Goal: Task Accomplishment & Management: Complete application form

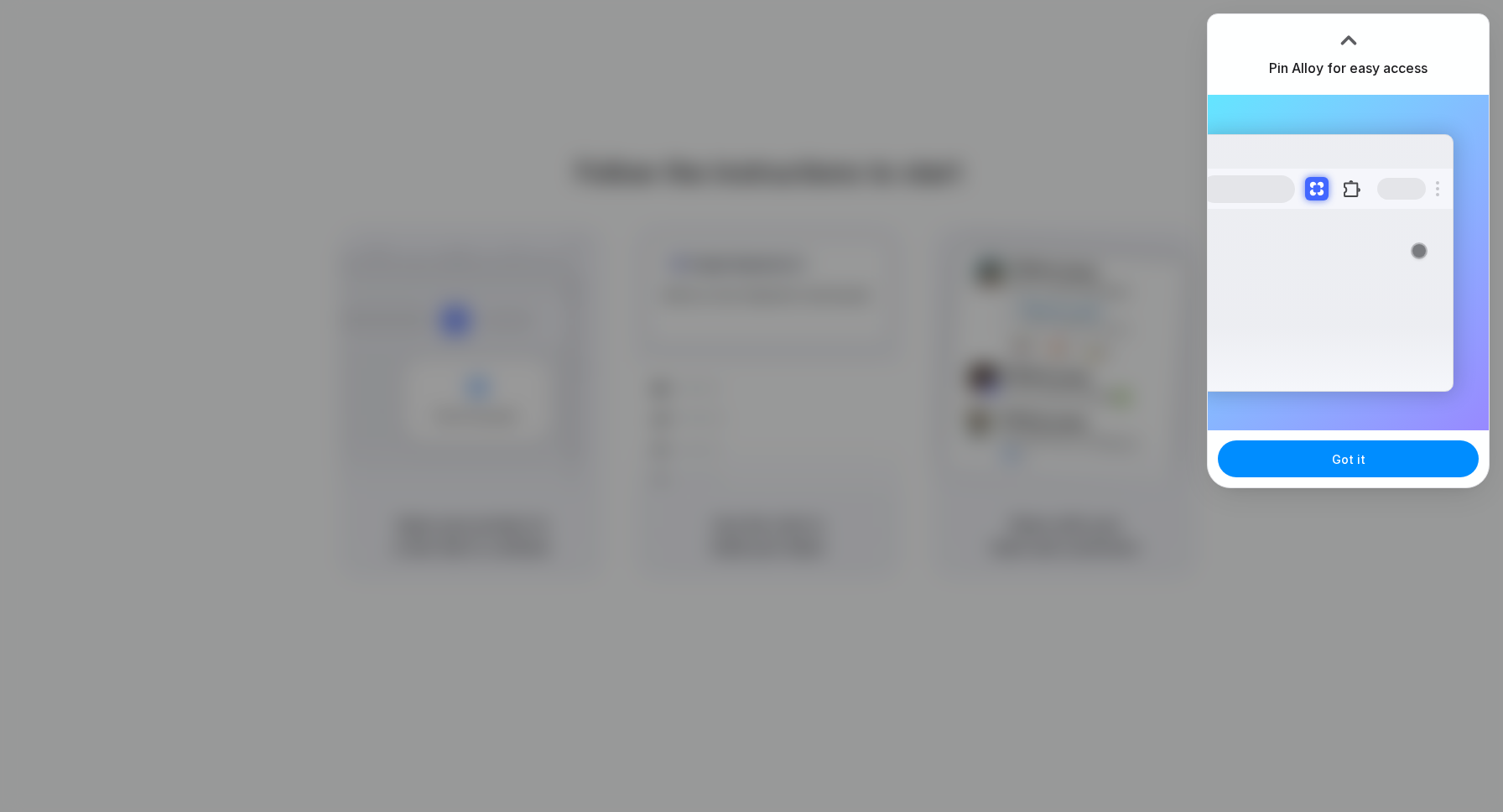
click at [878, 406] on div at bounding box center [878, 406] width 0 height 0
click at [1340, 440] on div "Got it" at bounding box center [1347, 459] width 281 height 57
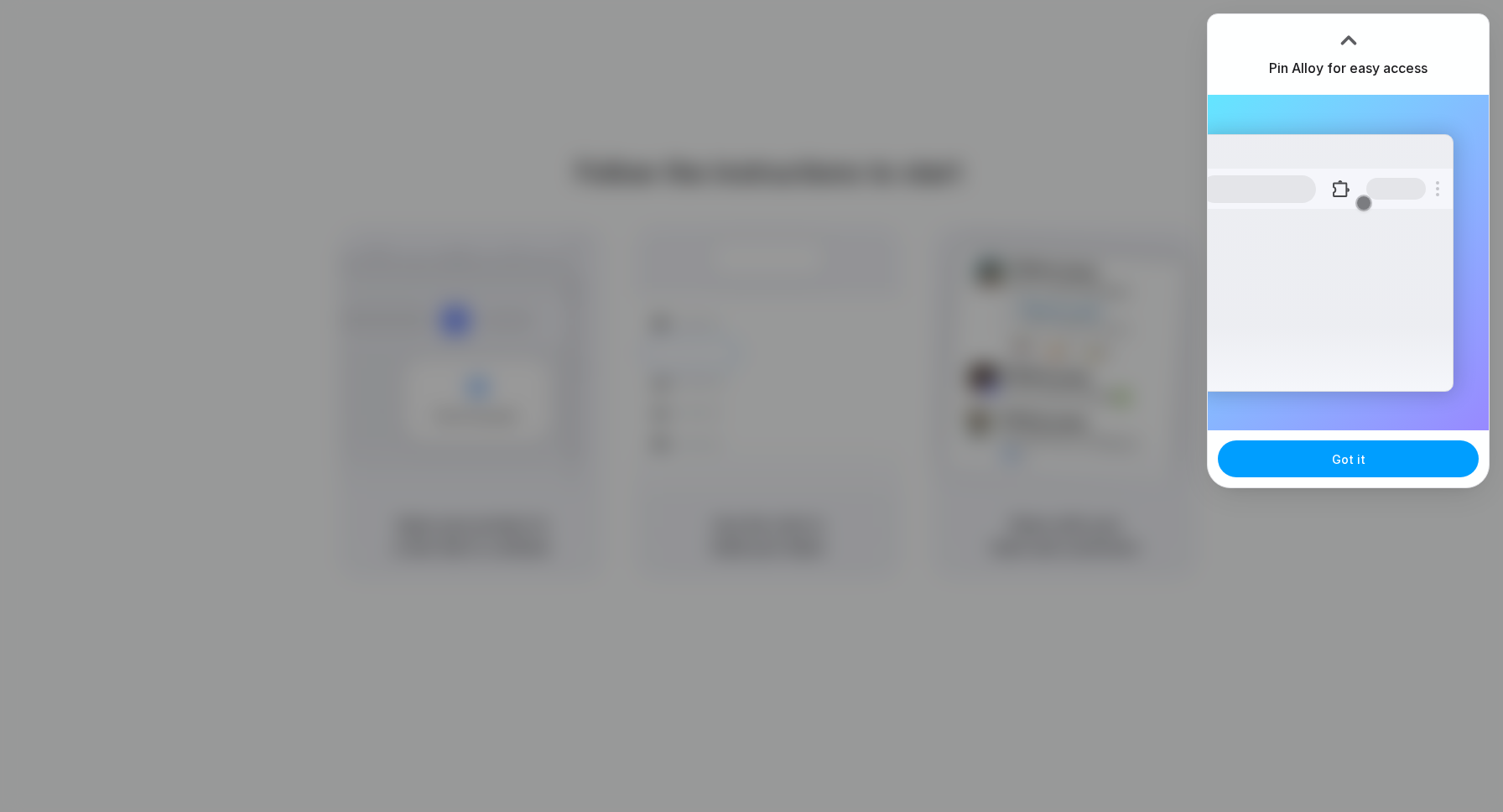
click at [1340, 451] on span "Got it" at bounding box center [1348, 459] width 34 height 17
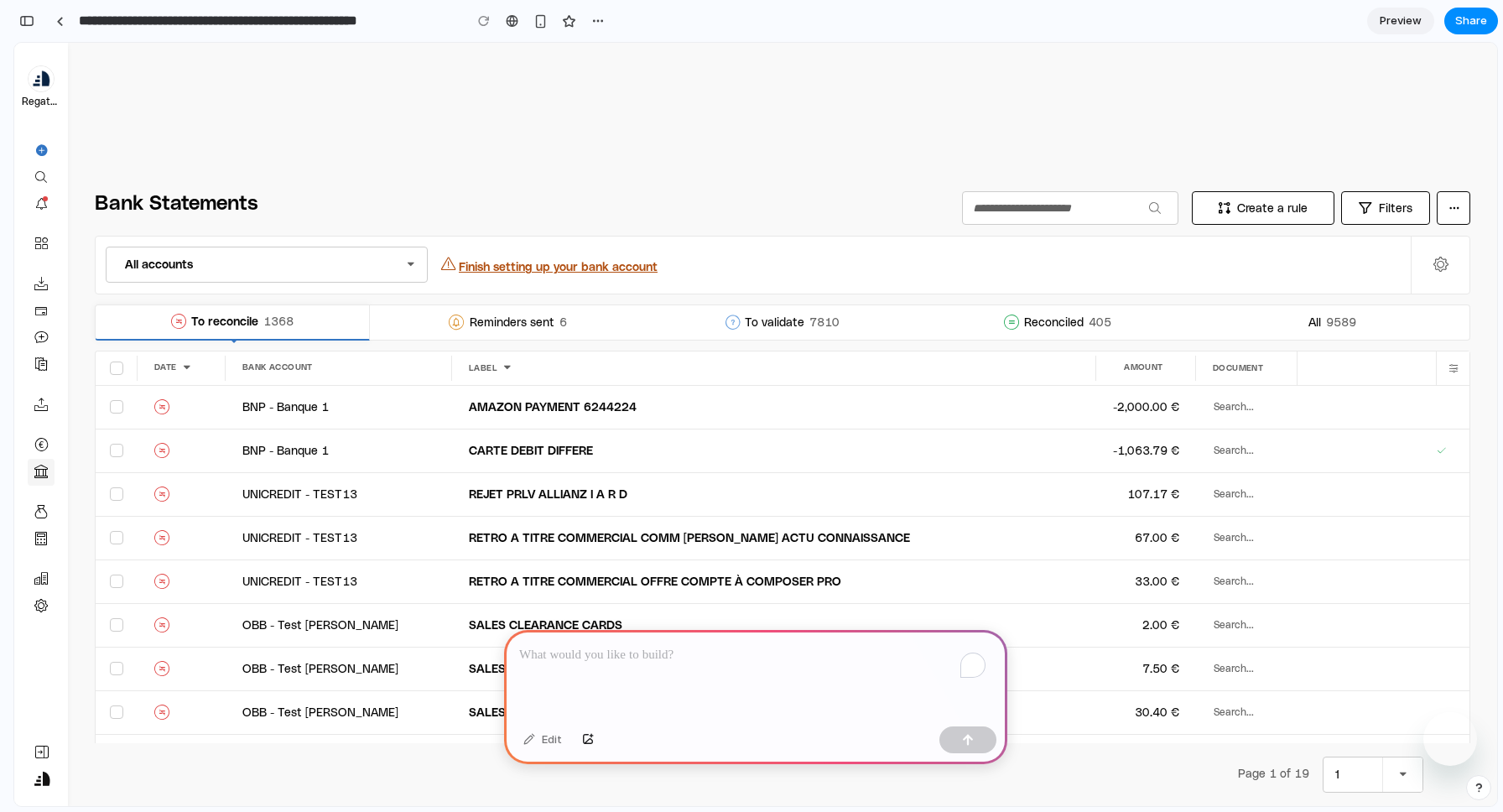
drag, startPoint x: 39, startPoint y: 256, endPoint x: 663, endPoint y: 372, distance: 634.7
click at [706, 661] on div "To enrich screen reader interactions, please activate Accessibility in Grammarl…" at bounding box center [756, 675] width 503 height 90
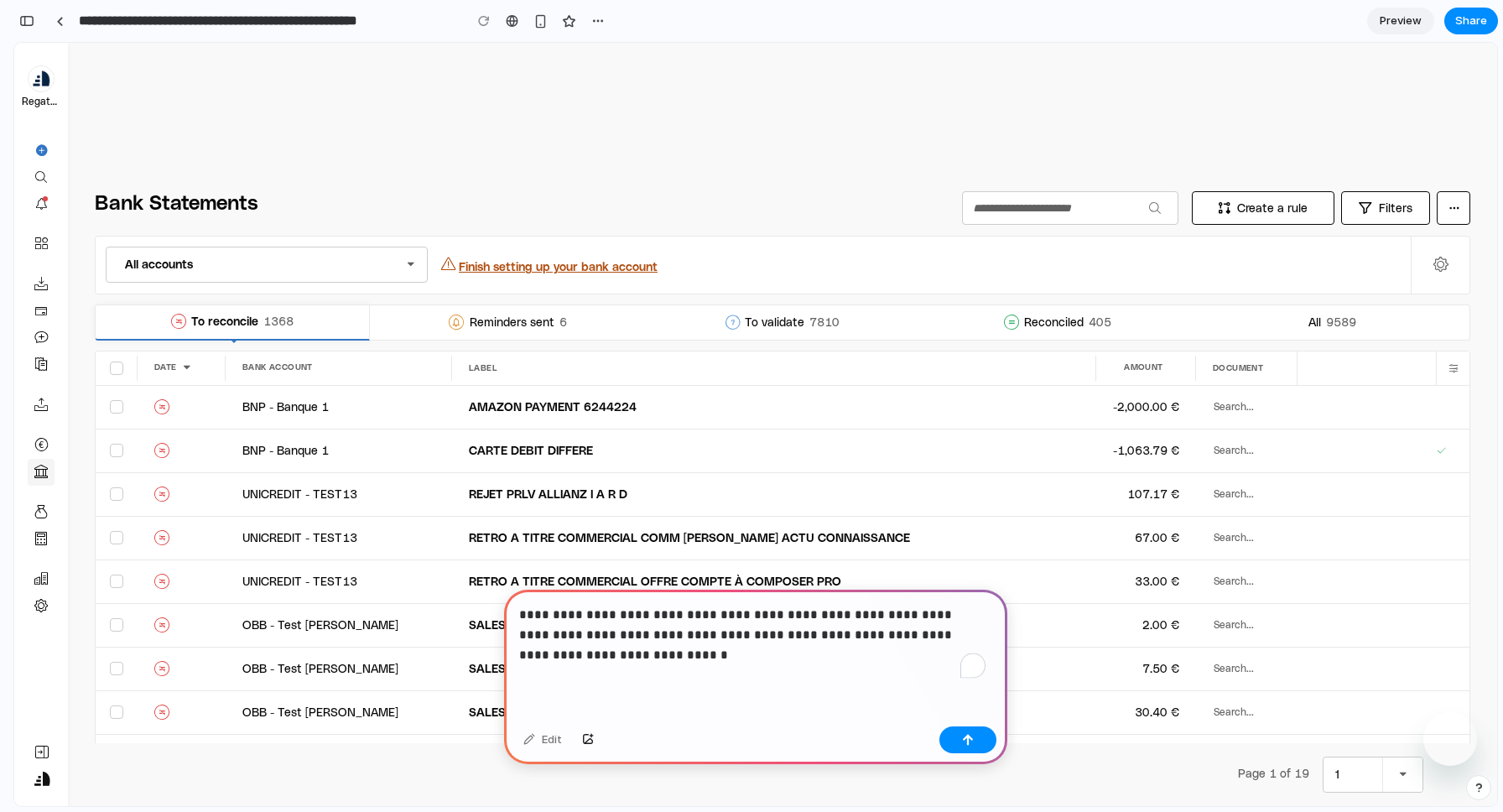
click at [412, 287] on div "All accounts Finish setting up your bank account" at bounding box center [753, 265] width 1315 height 57
click at [407, 271] on icon at bounding box center [411, 265] width 13 height 16
click at [979, 746] on button "button" at bounding box center [968, 739] width 57 height 26
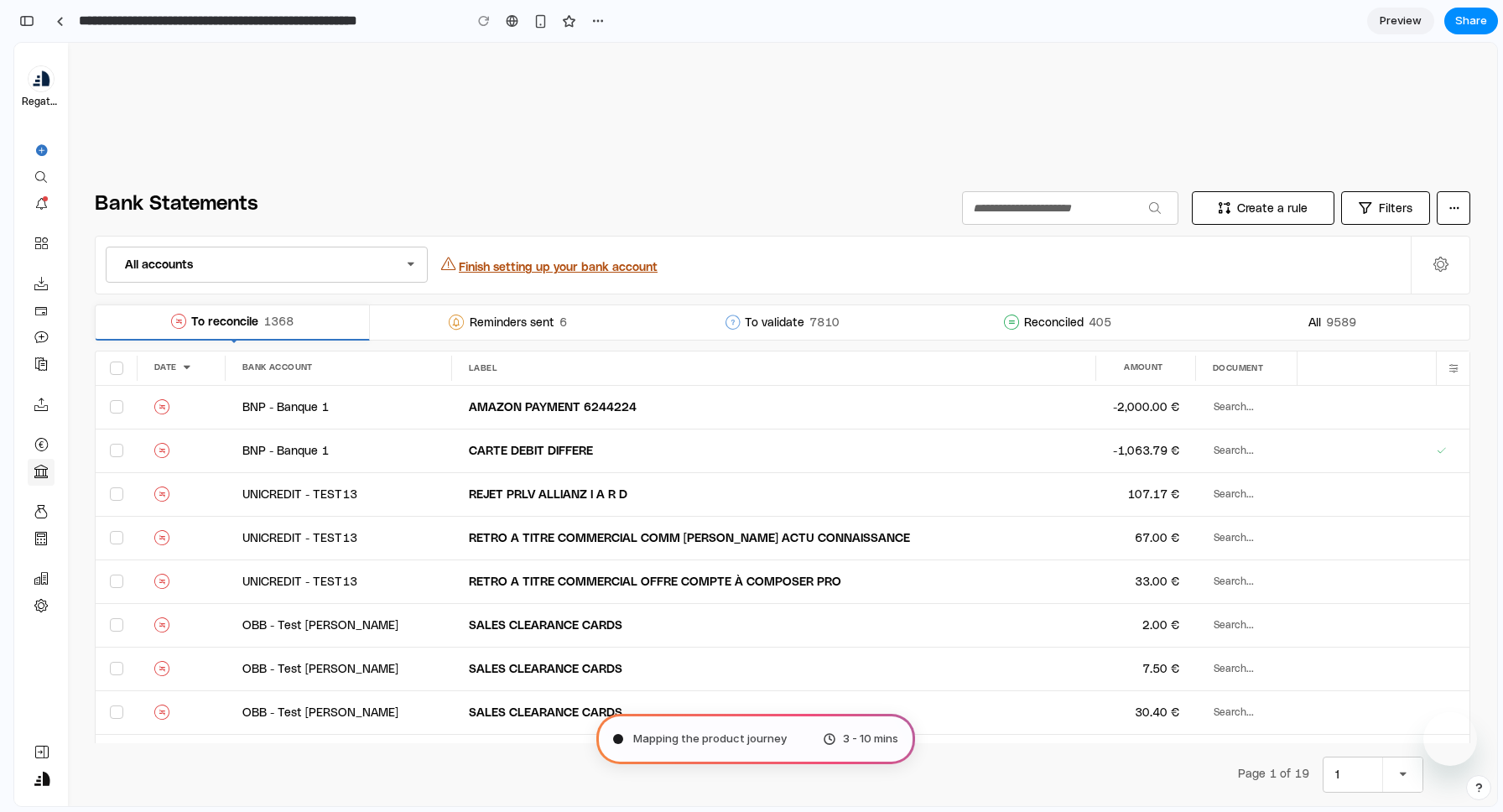
type input "**********"
